Goal: Complete application form

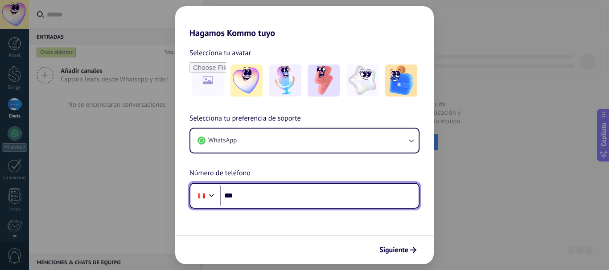
click at [222, 195] on input "***" at bounding box center [319, 196] width 199 height 20
type input "**********"
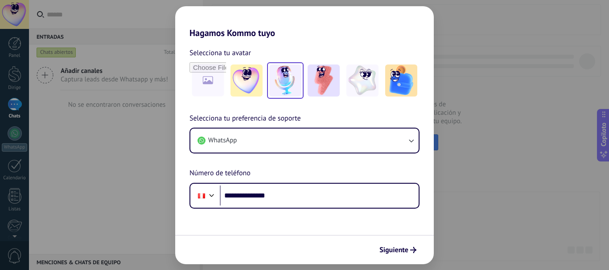
click at [289, 84] on img at bounding box center [285, 81] width 32 height 32
click at [398, 248] on font "Siguiente" at bounding box center [393, 250] width 29 height 9
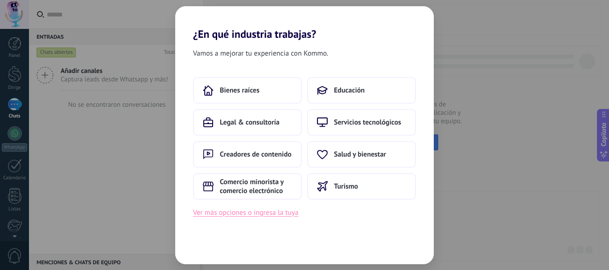
click at [244, 215] on font "Ver más opciones o ingresa la tuya" at bounding box center [245, 213] width 105 height 9
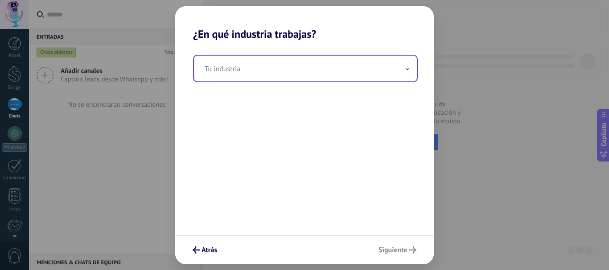
click at [406, 72] on span at bounding box center [407, 68] width 4 height 8
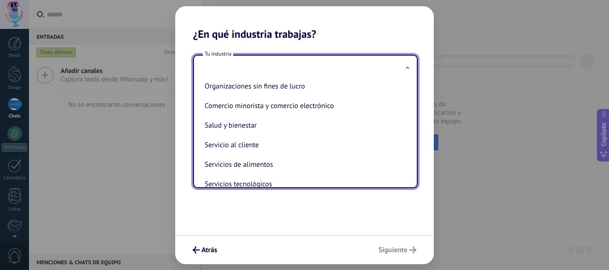
scroll to position [160, 0]
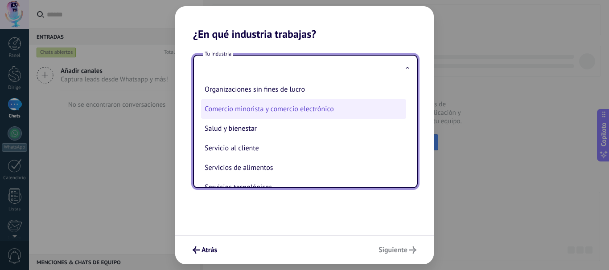
click at [283, 109] on font "Comercio minorista y comercio electrónico" at bounding box center [269, 109] width 129 height 9
type input "**********"
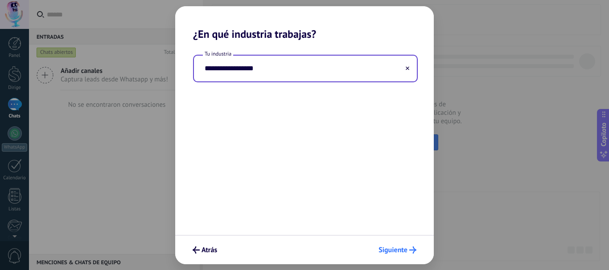
click at [402, 247] on font "Siguiente" at bounding box center [392, 250] width 29 height 9
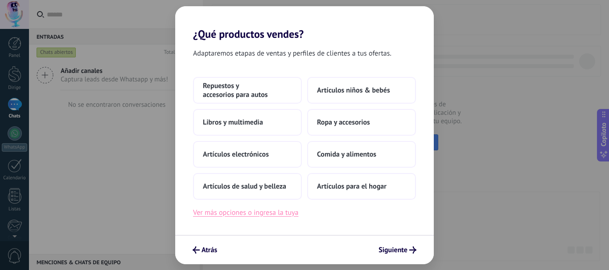
click at [234, 213] on font "Ver más opciones o ingresa la tuya" at bounding box center [245, 213] width 105 height 9
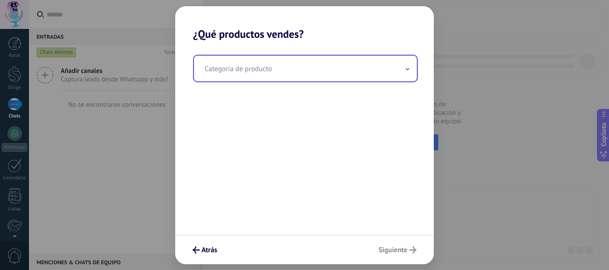
click at [409, 68] on span at bounding box center [407, 68] width 4 height 8
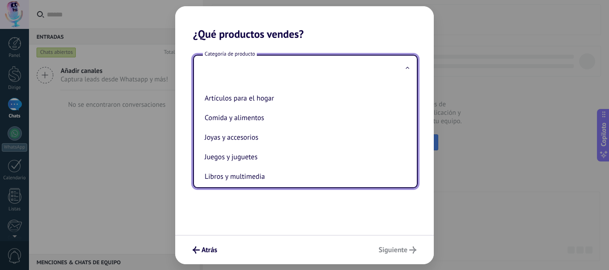
scroll to position [186, 0]
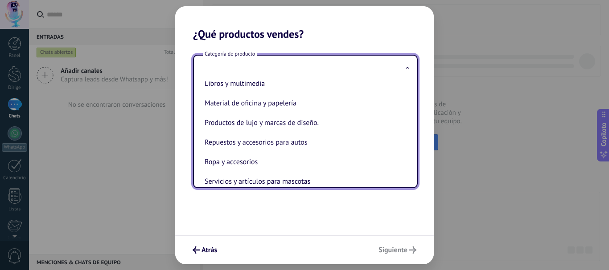
click at [410, 93] on div "Artículos de salud y belleza Artículos deportivos Artículos electrónicos Artícu…" at bounding box center [305, 135] width 223 height 106
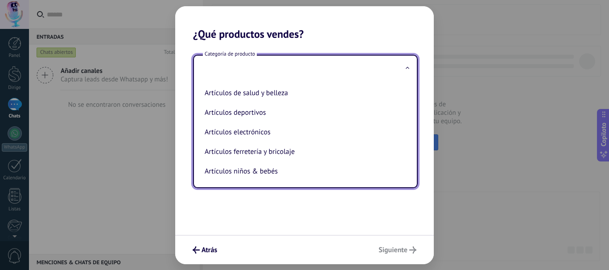
click at [407, 70] on span at bounding box center [407, 68] width 4 height 8
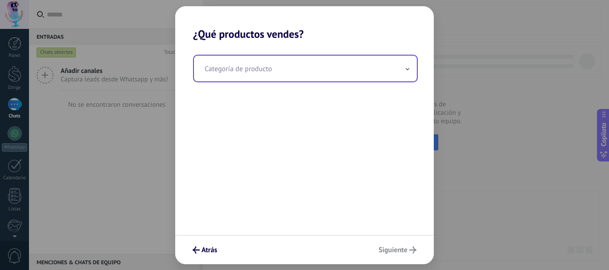
click at [407, 70] on icon at bounding box center [407, 68] width 3 height 1
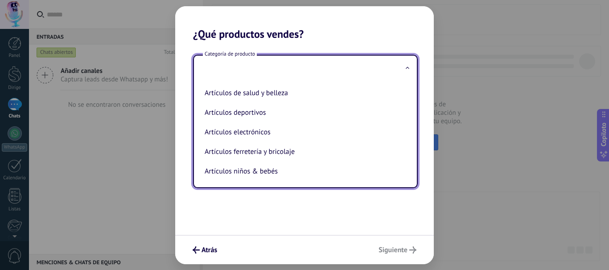
click at [408, 76] on input "text" at bounding box center [305, 69] width 223 height 26
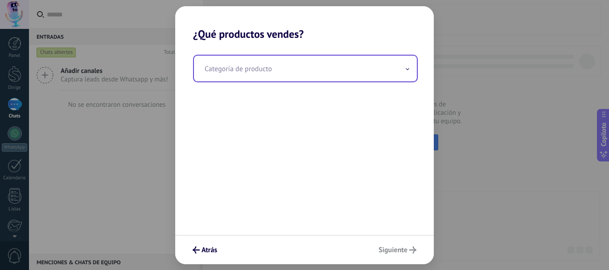
click at [408, 71] on span at bounding box center [407, 68] width 4 height 8
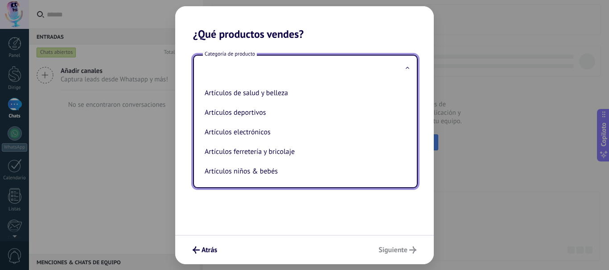
click at [407, 78] on input "text" at bounding box center [305, 69] width 223 height 26
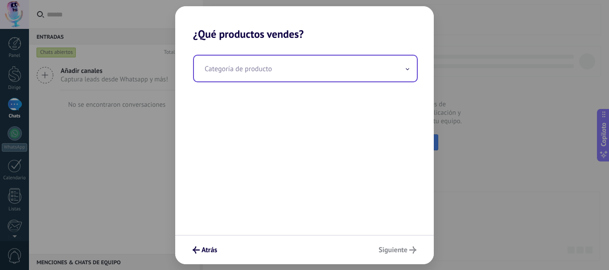
click at [408, 73] on input "text" at bounding box center [305, 69] width 223 height 26
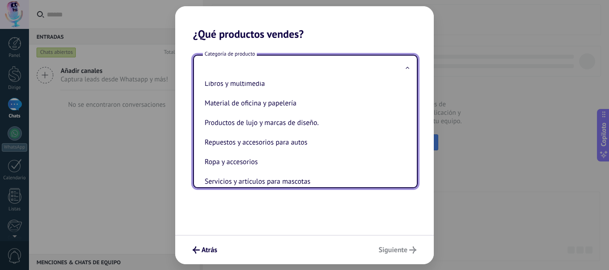
scroll to position [197, 0]
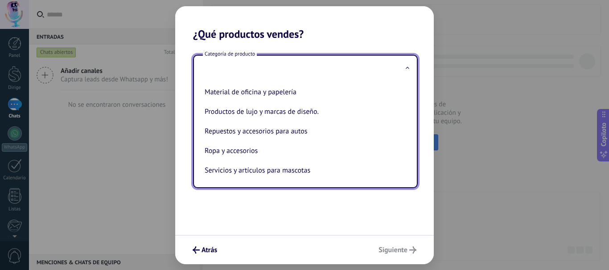
click at [296, 237] on div "Atrás Siguiente" at bounding box center [304, 249] width 258 height 29
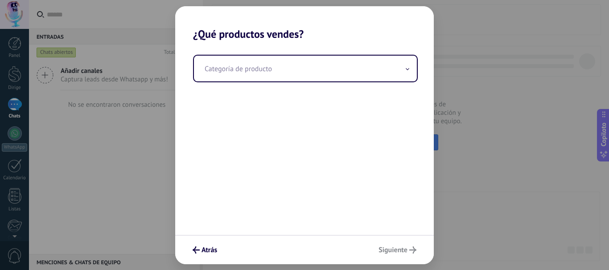
click at [262, 148] on div "Categoría de producto" at bounding box center [304, 138] width 258 height 195
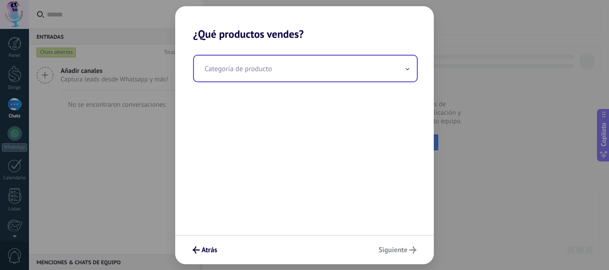
click at [269, 70] on input "text" at bounding box center [305, 69] width 223 height 26
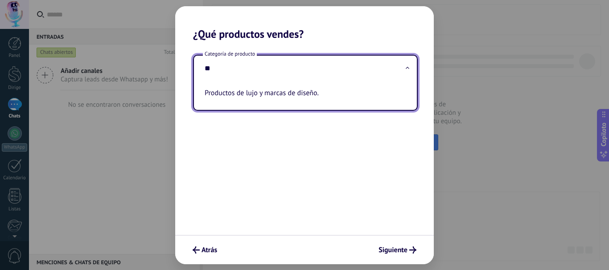
type input "*"
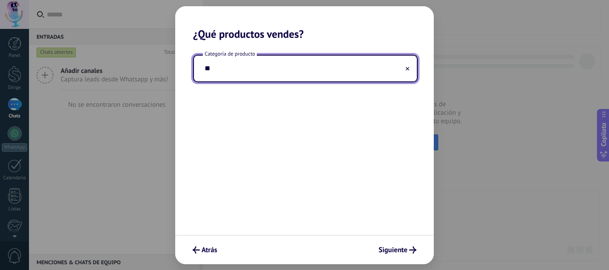
type input "*"
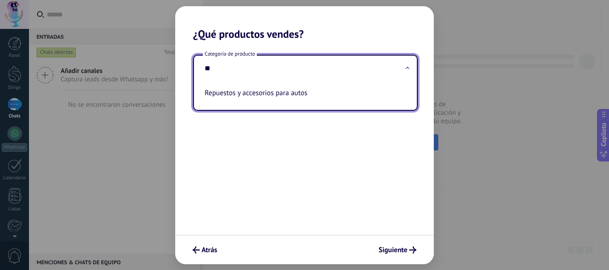
type input "*"
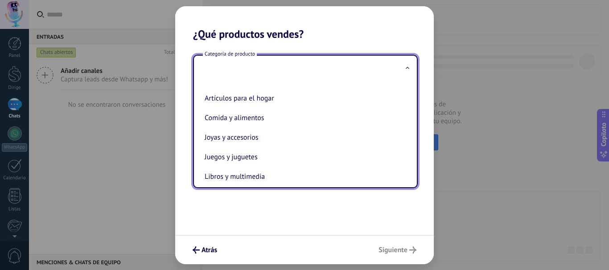
scroll to position [186, 0]
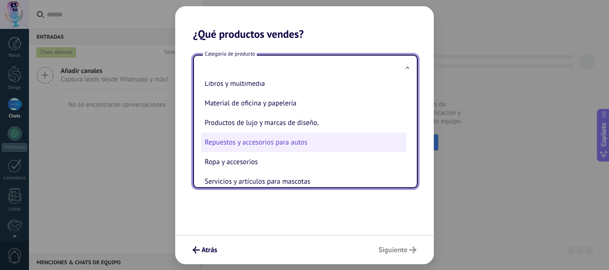
click at [288, 145] on font "Repuestos y accesorios para autos" at bounding box center [256, 142] width 103 height 9
type input "**********"
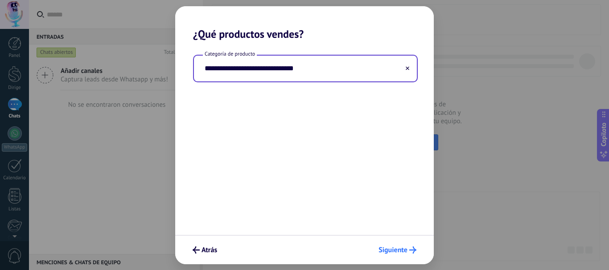
click at [398, 247] on font "Siguiente" at bounding box center [392, 250] width 29 height 9
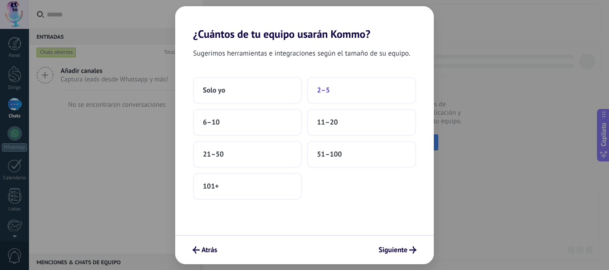
click at [330, 88] on button "2–5" at bounding box center [361, 90] width 109 height 27
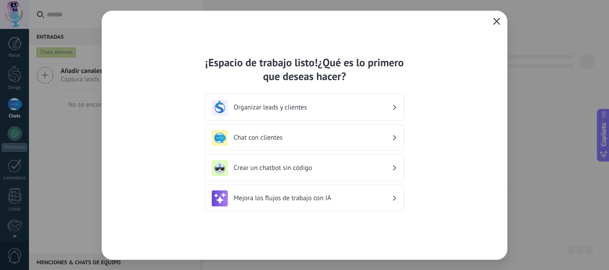
click at [498, 22] on icon "button" at bounding box center [496, 21] width 7 height 7
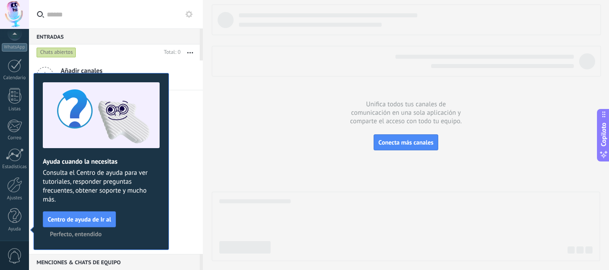
scroll to position [0, 0]
